Goal: Task Accomplishment & Management: Manage account settings

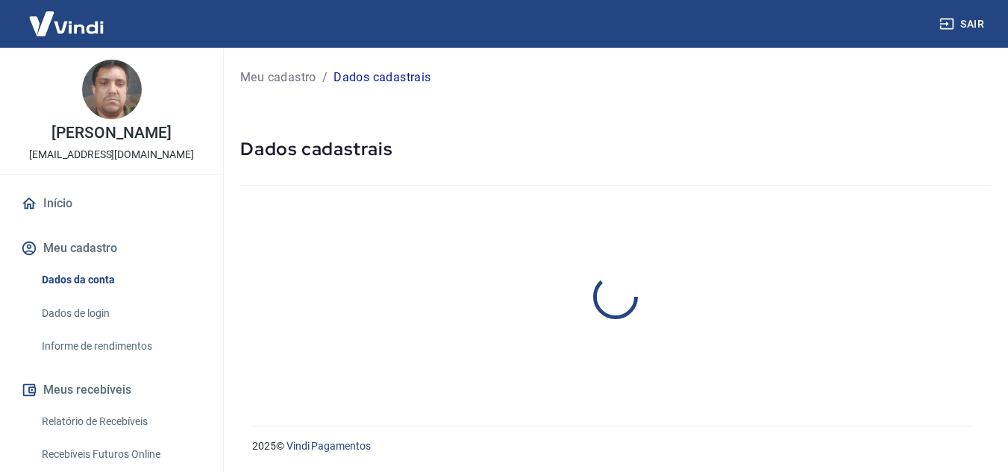
select select "SP"
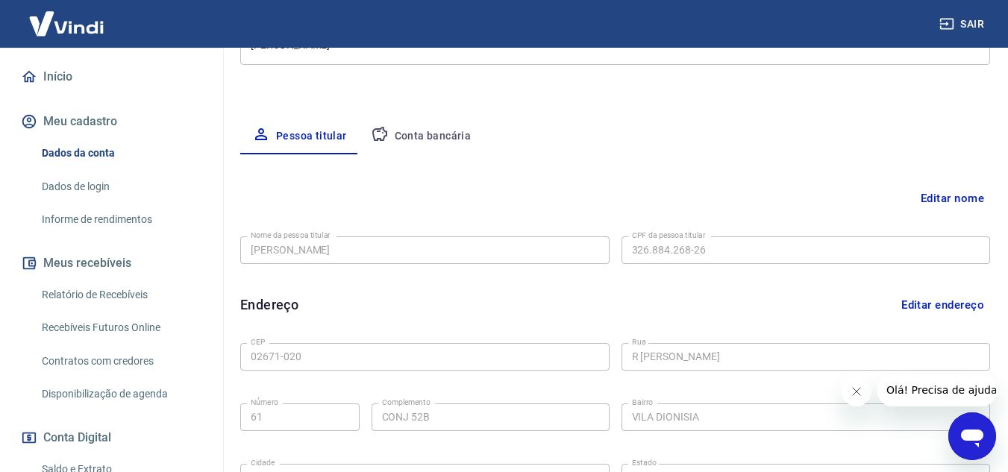
scroll to position [224, 0]
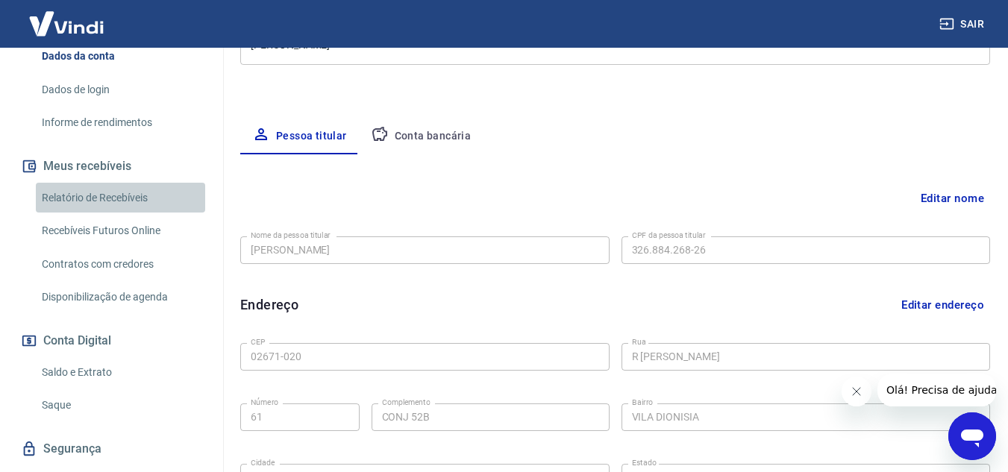
click at [132, 211] on link "Relatório de Recebíveis" at bounding box center [120, 198] width 169 height 31
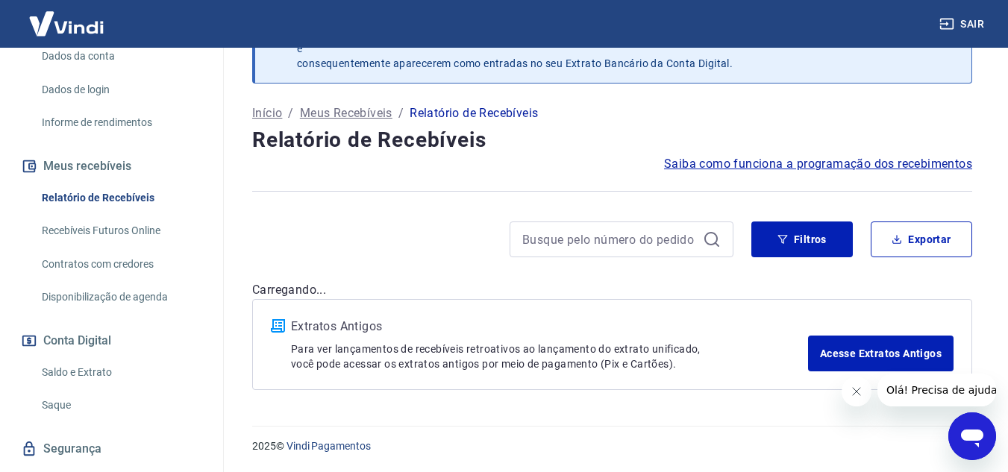
scroll to position [52, 0]
